Goal: Information Seeking & Learning: Learn about a topic

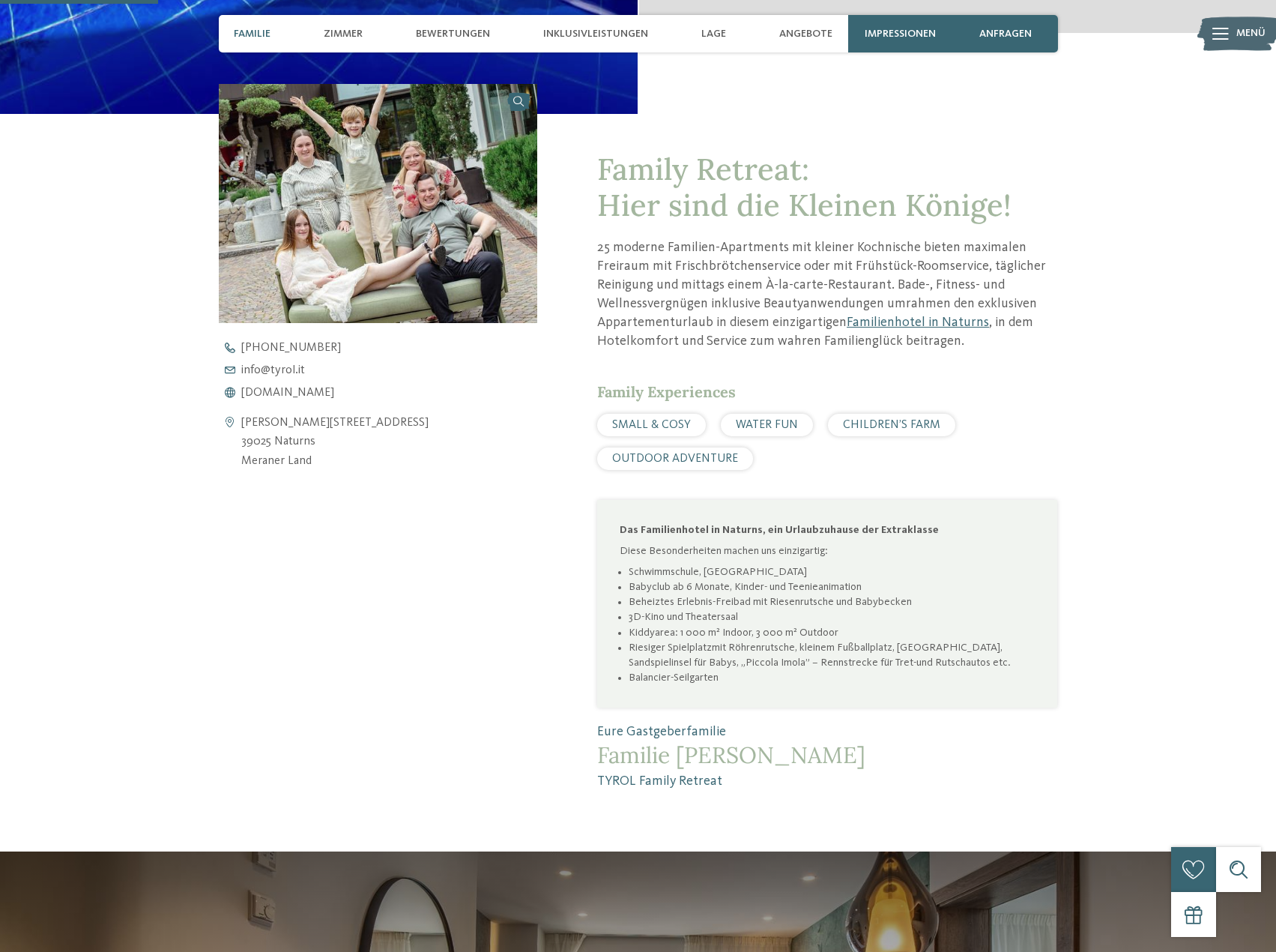
scroll to position [600, 0]
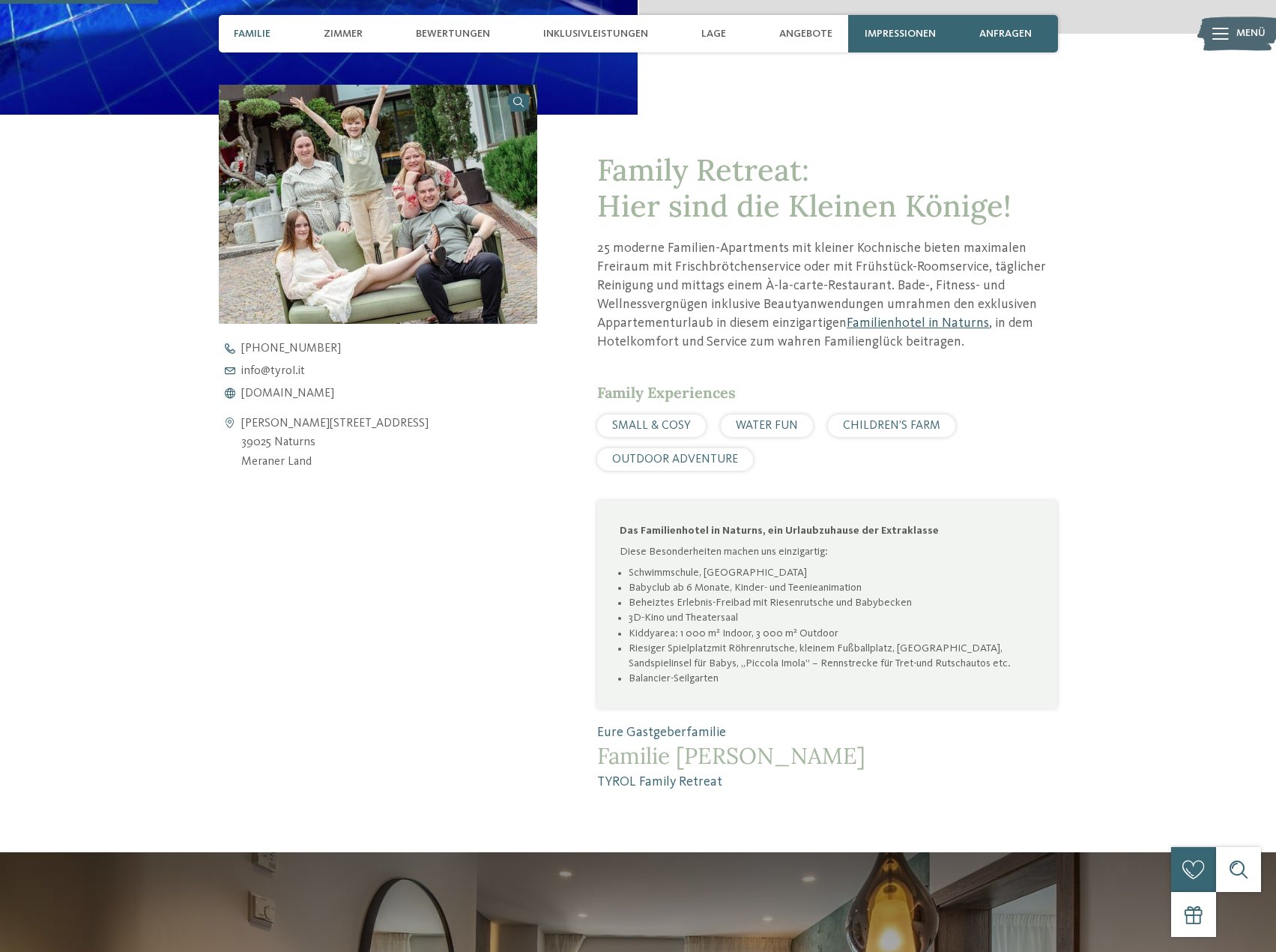
click at [916, 325] on link "Familienhotel in Naturns" at bounding box center [918, 323] width 143 height 14
click at [601, 33] on span "Inklusivleistungen" at bounding box center [596, 34] width 105 height 13
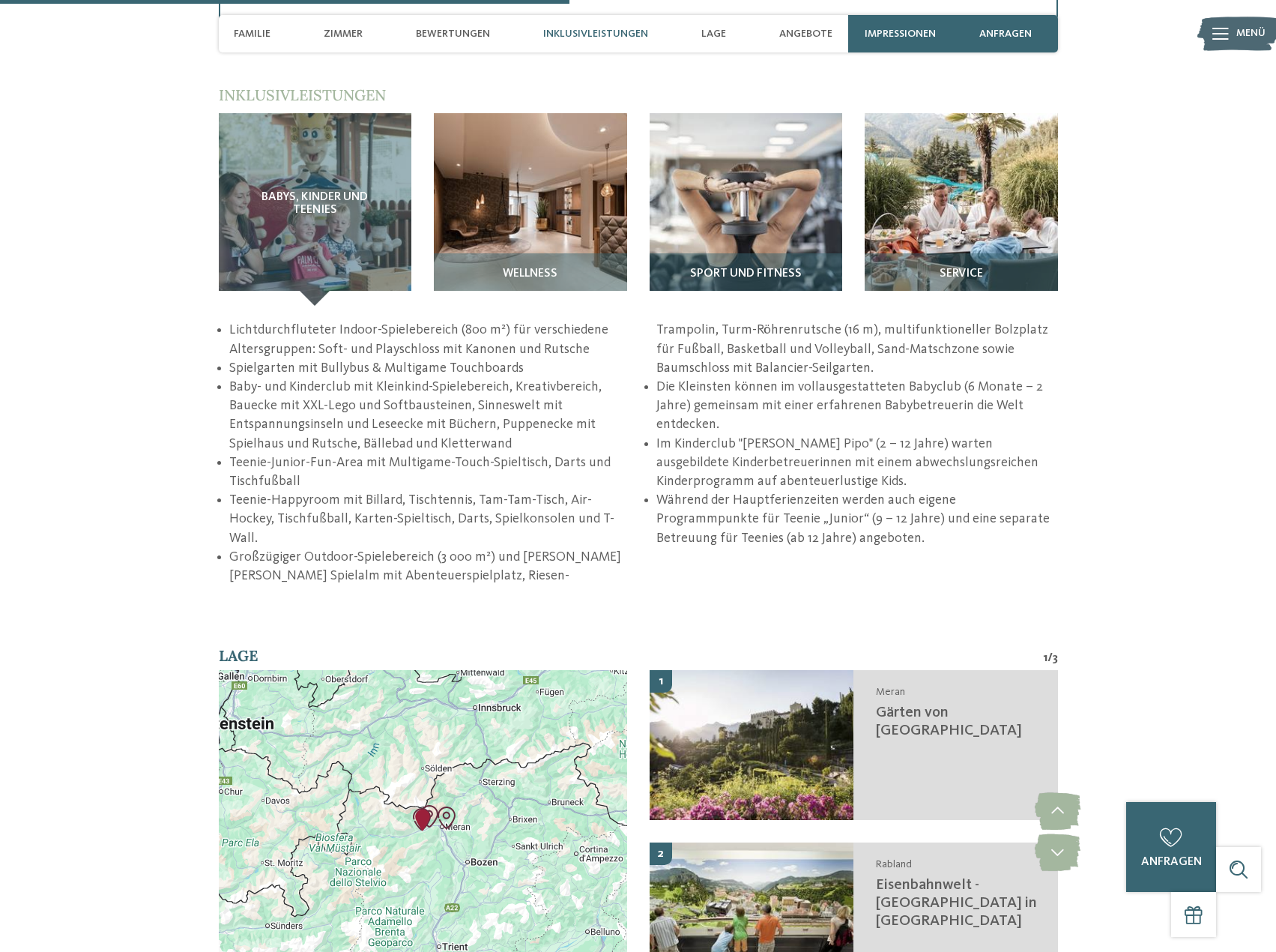
scroll to position [2205, 0]
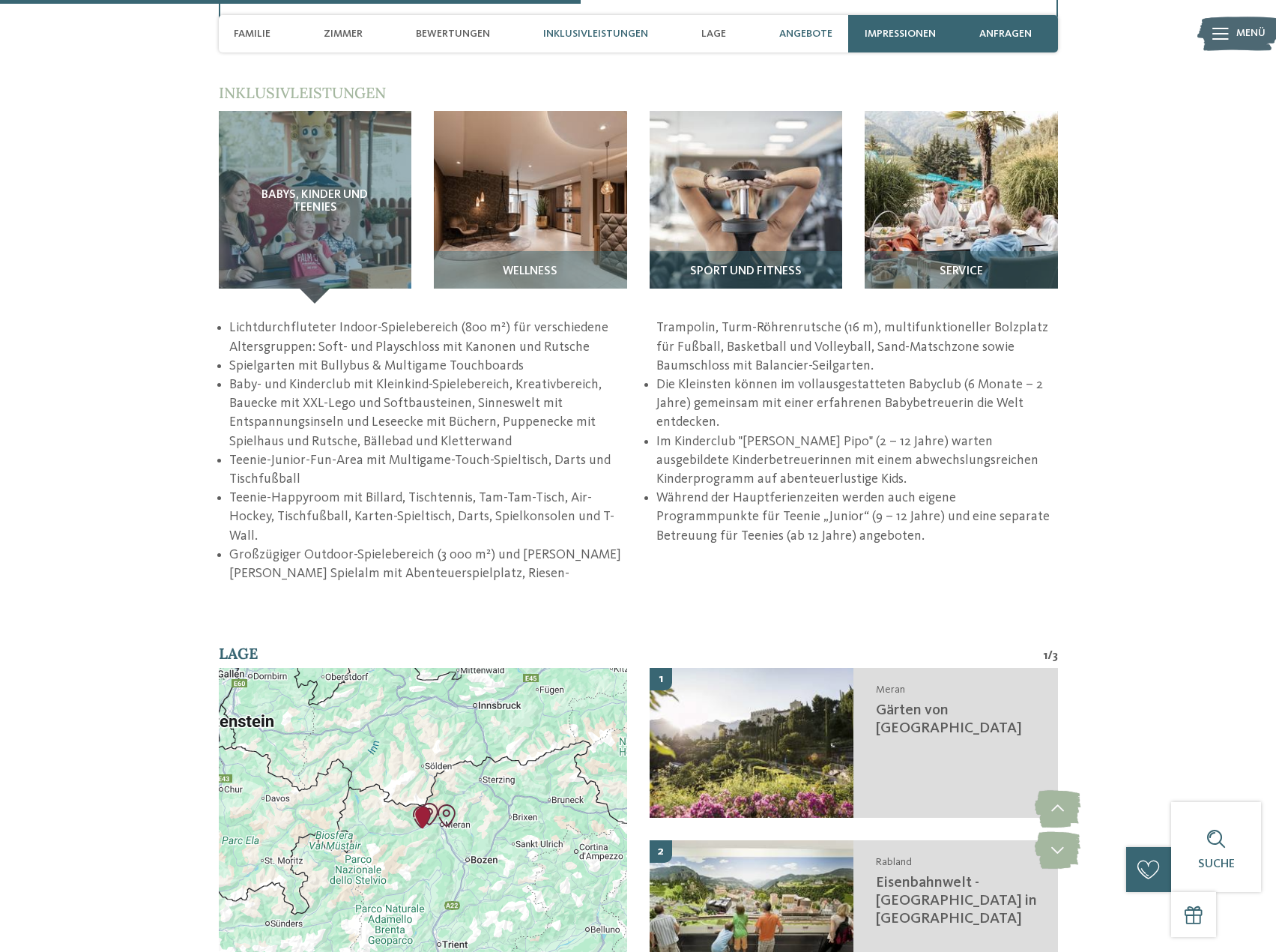
click at [791, 34] on span "Angebote" at bounding box center [806, 34] width 54 height 13
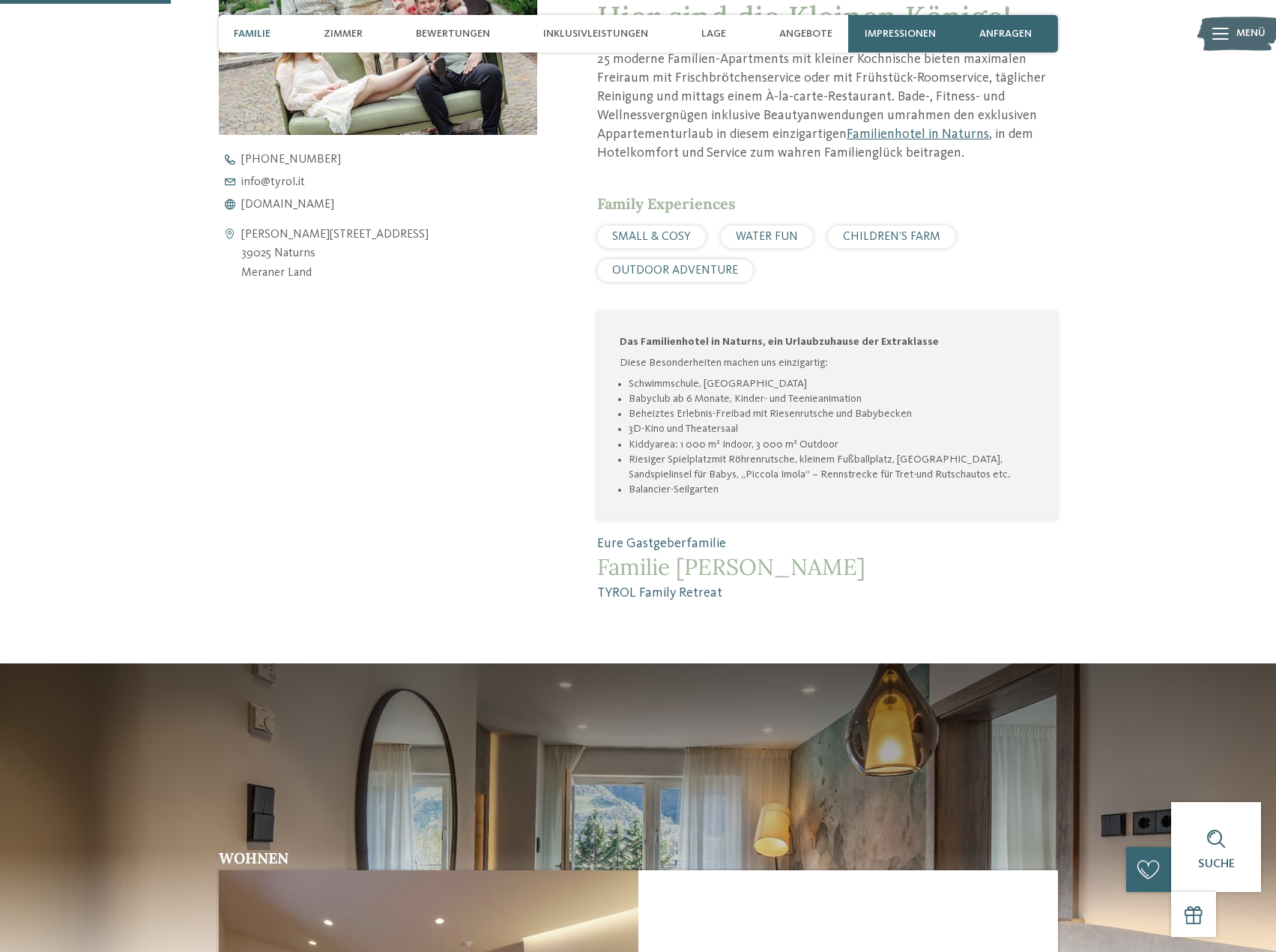
scroll to position [629, 0]
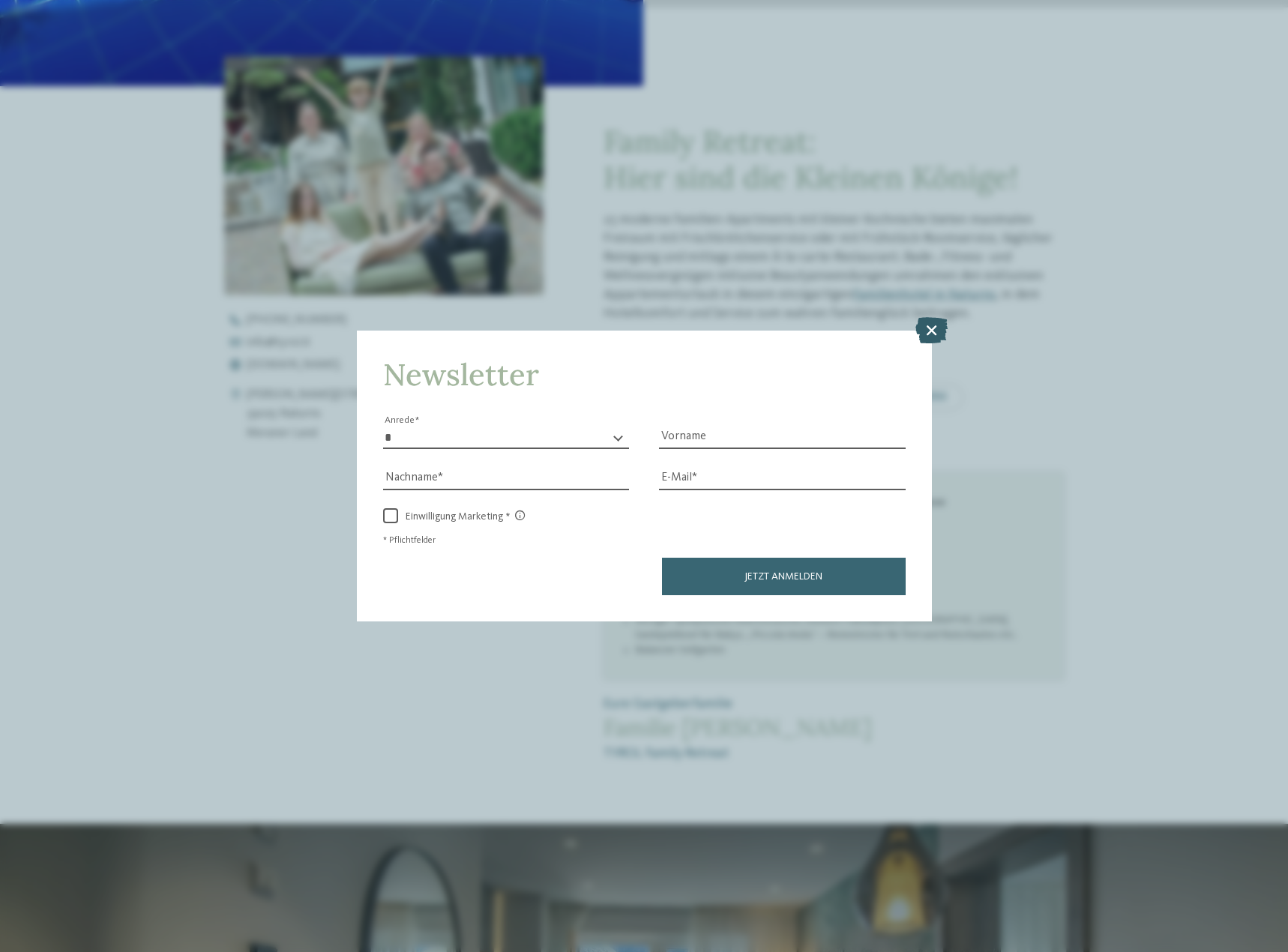
click at [927, 325] on icon at bounding box center [931, 329] width 33 height 26
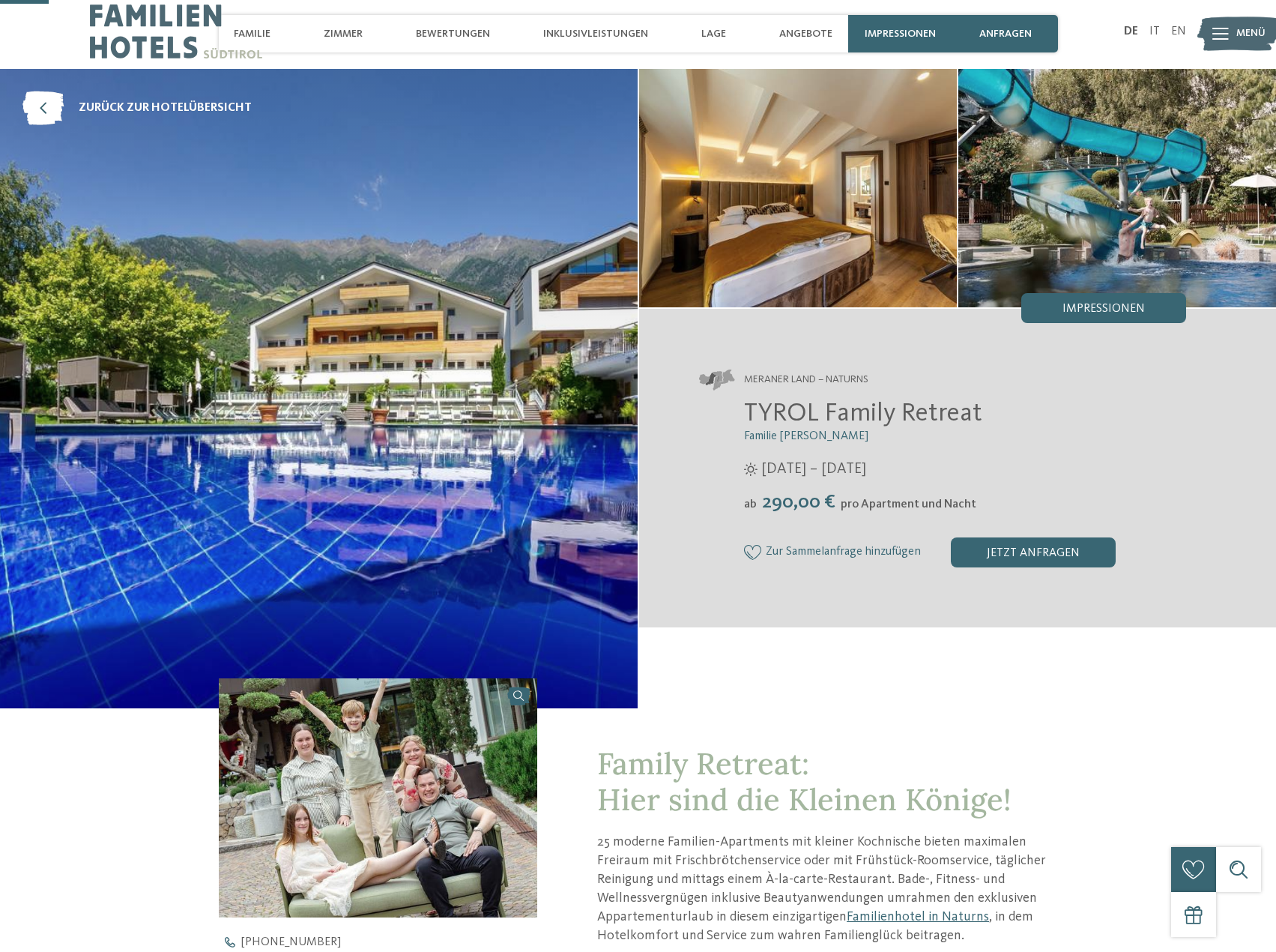
scroll to position [0, 0]
